Goal: Task Accomplishment & Management: Use online tool/utility

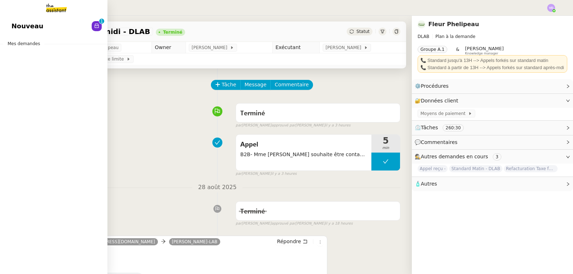
drag, startPoint x: 14, startPoint y: 29, endPoint x: 21, endPoint y: 30, distance: 7.2
click at [14, 29] on span "Nouveau" at bounding box center [27, 26] width 32 height 11
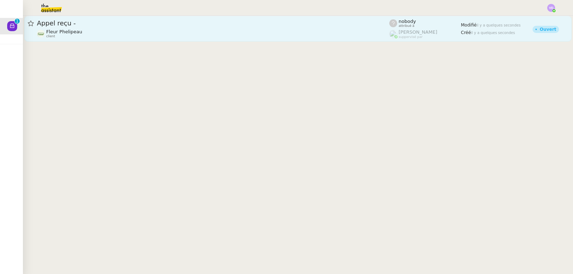
click at [116, 40] on link "Appel reçu - Fleur Phelipeau client nobody attribué à [PERSON_NAME] suppervisé …" at bounding box center [298, 29] width 548 height 26
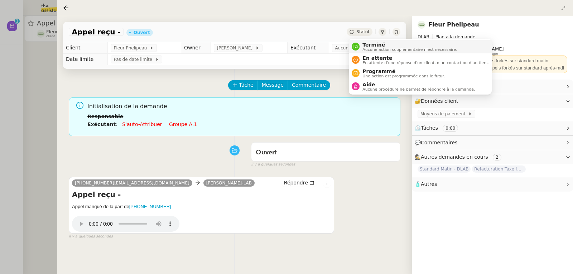
click at [363, 44] on span "Terminé" at bounding box center [410, 45] width 95 height 6
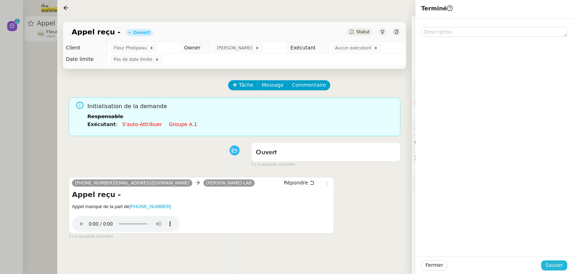
click at [556, 269] on span "Sauver" at bounding box center [555, 265] width 18 height 8
